Goal: Task Accomplishment & Management: Use online tool/utility

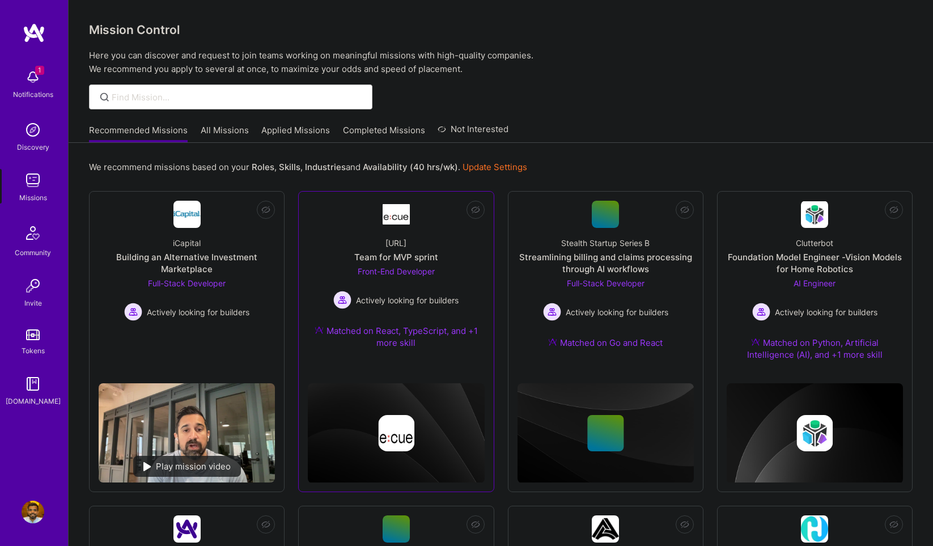
click at [413, 249] on div "[URL] Team for MVP sprint Front-End Developer Actively looking for builders Mat…" at bounding box center [396, 295] width 176 height 134
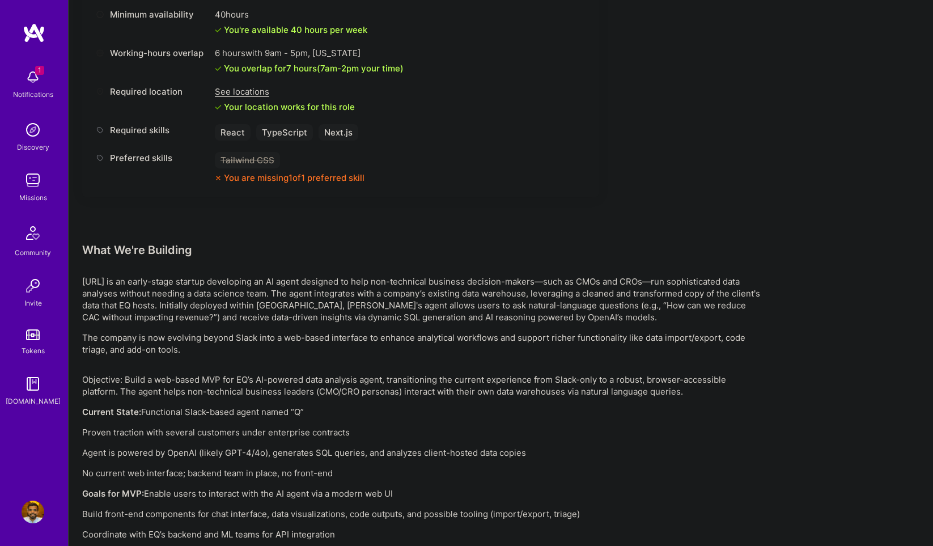
scroll to position [631, 0]
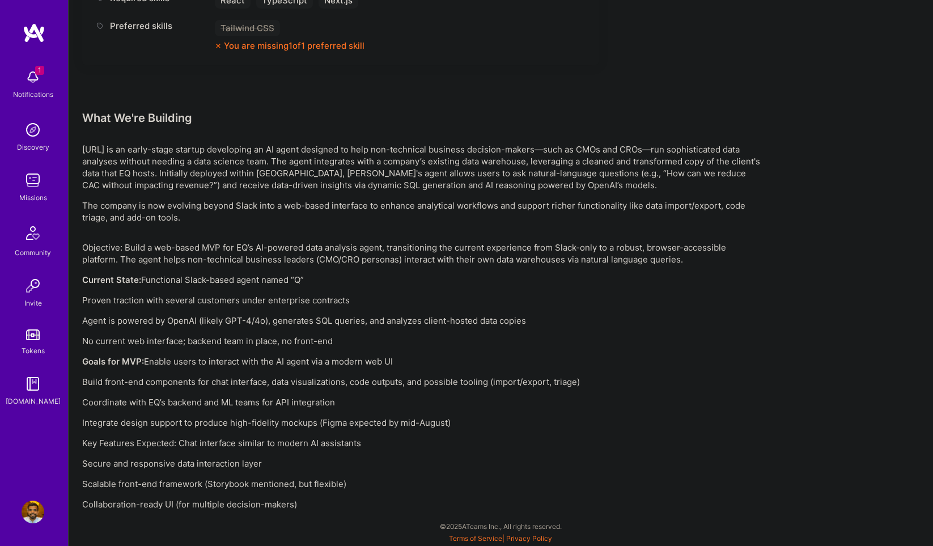
click at [33, 82] on img at bounding box center [33, 77] width 23 height 23
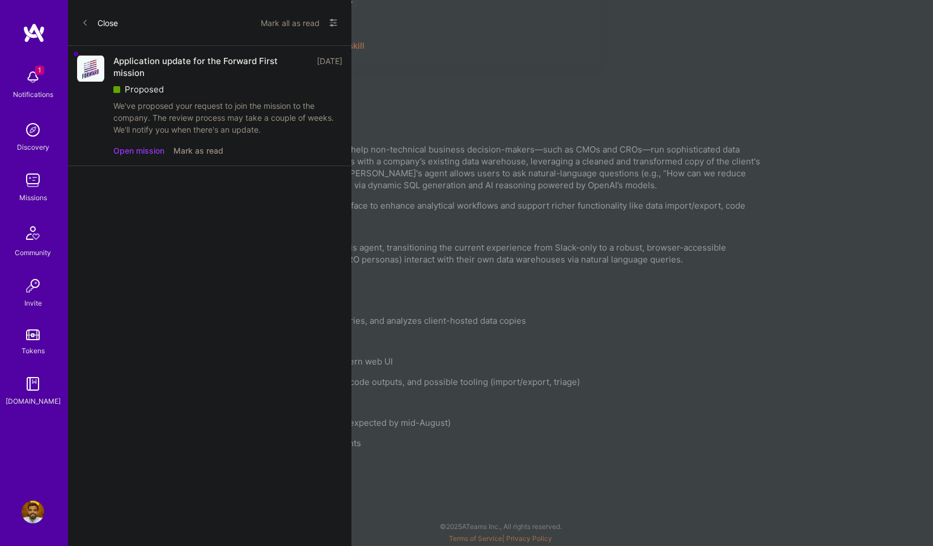
click at [204, 125] on div "We've proposed your request to join the mission to the company. The review proc…" at bounding box center [227, 118] width 229 height 36
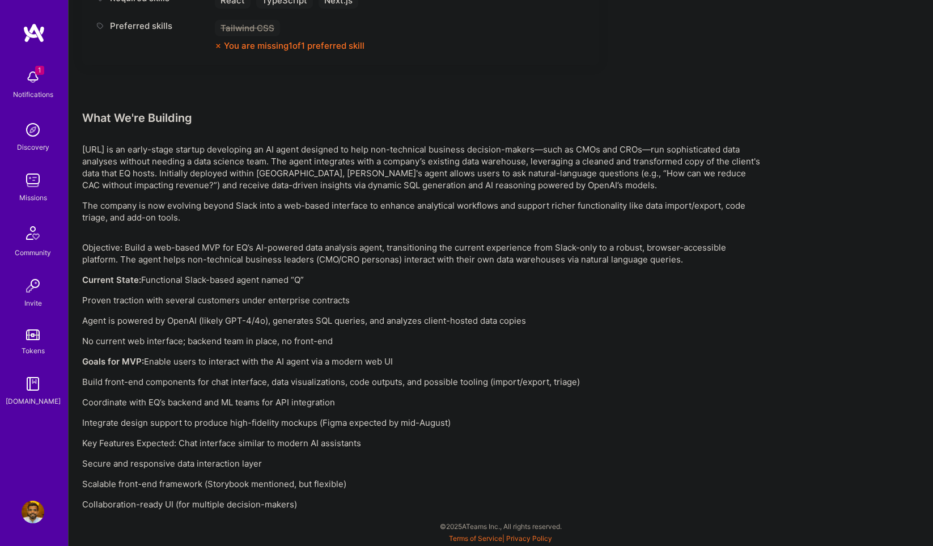
click at [32, 137] on img at bounding box center [33, 129] width 23 height 23
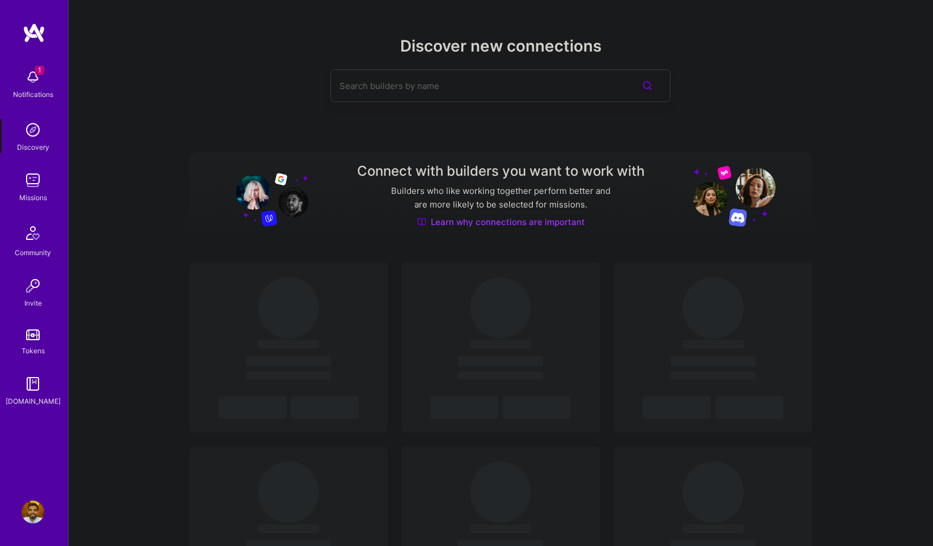
click at [33, 173] on img at bounding box center [33, 180] width 23 height 23
